Goal: Task Accomplishment & Management: Use online tool/utility

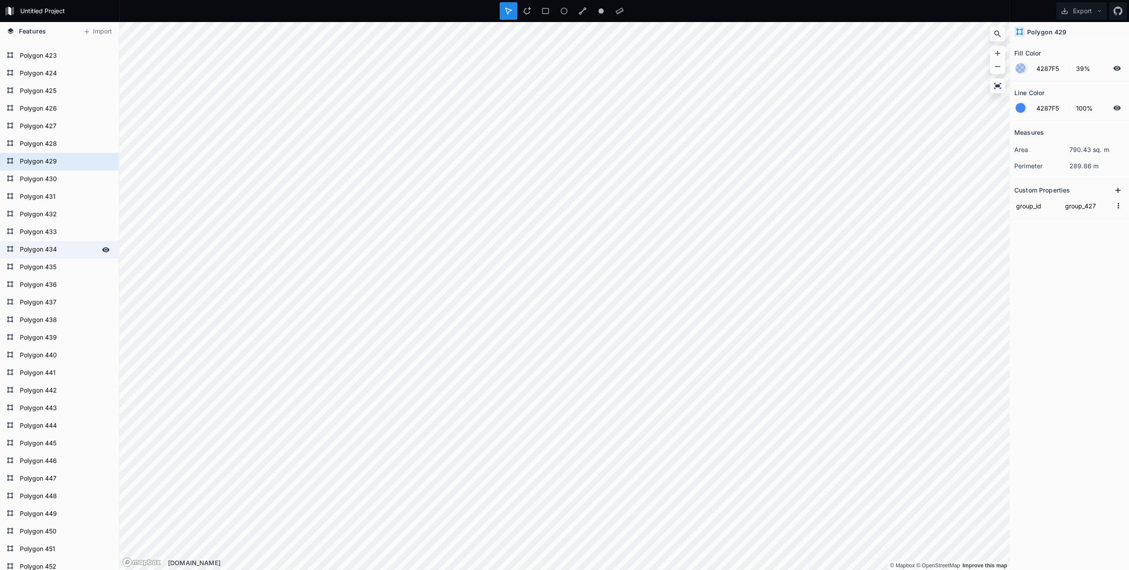
scroll to position [7418, 0]
click at [48, 182] on form "Polygon 429" at bounding box center [58, 179] width 82 height 13
click at [1054, 208] on input "group_id" at bounding box center [1036, 205] width 45 height 13
drag, startPoint x: 1089, startPoint y: 206, endPoint x: 1055, endPoint y: 55, distance: 155.0
click at [1088, 206] on input "group_427" at bounding box center [1087, 205] width 49 height 13
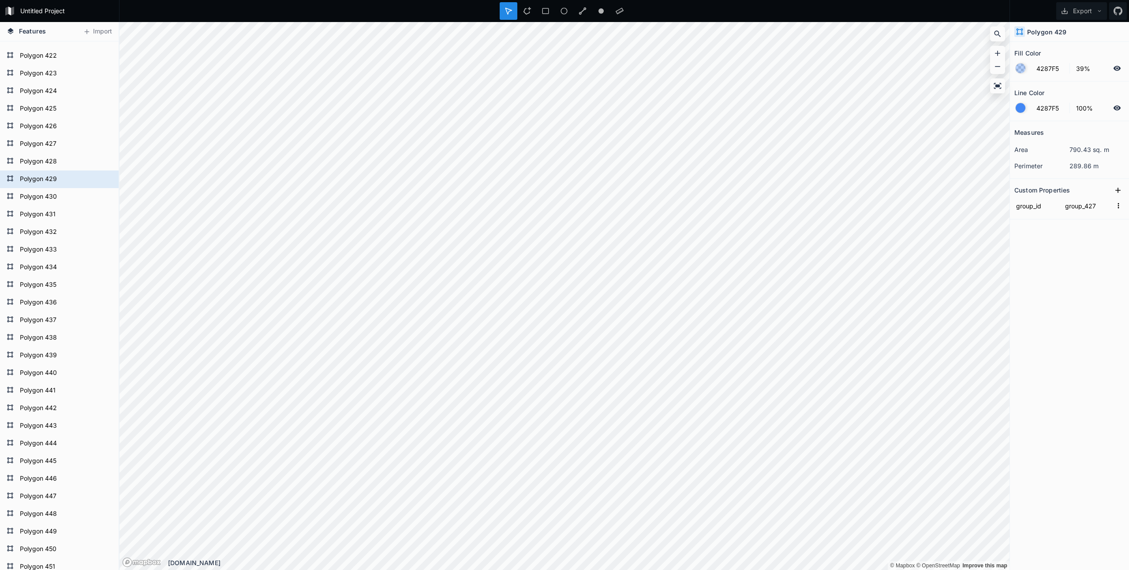
click at [1040, 35] on h4 "Polygon 429" at bounding box center [1047, 31] width 40 height 9
drag, startPoint x: 1094, startPoint y: 267, endPoint x: 1079, endPoint y: 80, distance: 188.0
click at [1094, 267] on div "Measures area 790.43 sq. m perimeter 289.86 m Custom Properties group_id group_…" at bounding box center [1069, 323] width 119 height 405
click at [19, 31] on span "Features" at bounding box center [32, 30] width 27 height 9
click at [44, 179] on form "Polygon 429" at bounding box center [58, 179] width 82 height 13
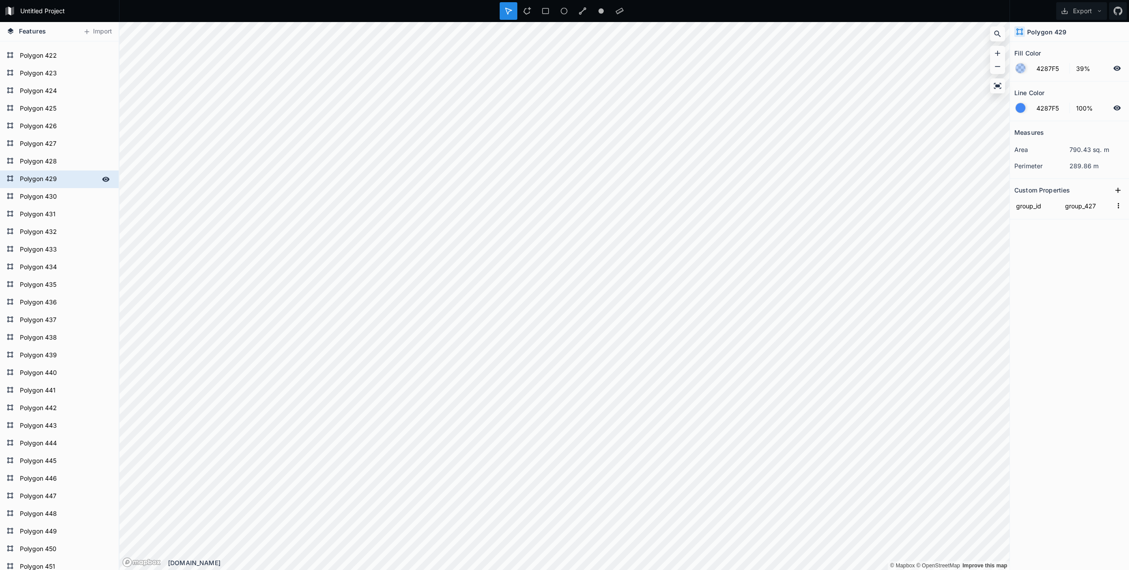
click at [44, 179] on form "Polygon 429" at bounding box center [58, 179] width 82 height 13
click at [105, 179] on icon at bounding box center [105, 179] width 7 height 5
click at [108, 178] on icon at bounding box center [105, 179] width 7 height 6
drag, startPoint x: 70, startPoint y: 241, endPoint x: 41, endPoint y: 178, distance: 68.8
click at [70, 240] on div "Polygon 432" at bounding box center [59, 233] width 119 height 18
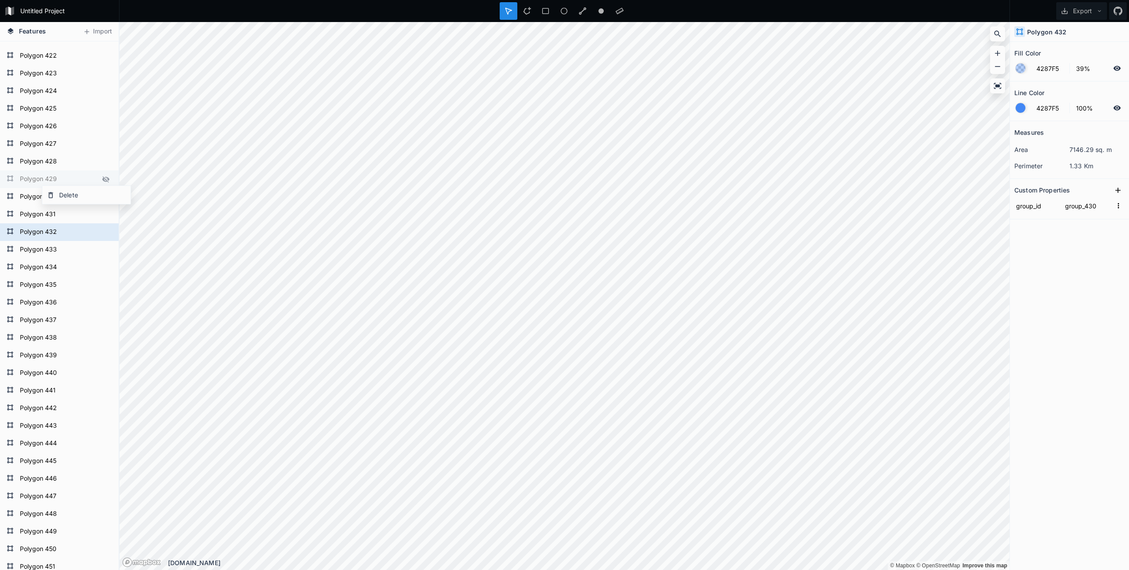
click at [43, 178] on form "Polygon 429" at bounding box center [58, 179] width 82 height 13
type input "group_427"
